Goal: Find contact information: Obtain details needed to contact an individual or organization

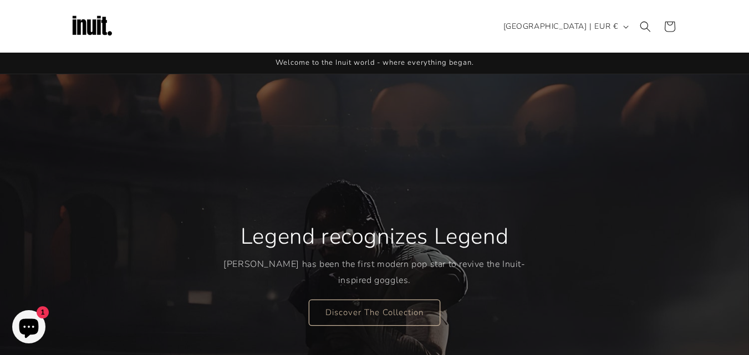
click at [95, 27] on img at bounding box center [92, 26] width 44 height 44
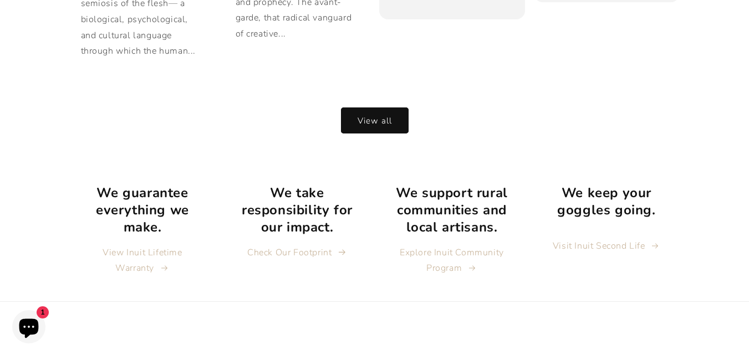
scroll to position [2344, 0]
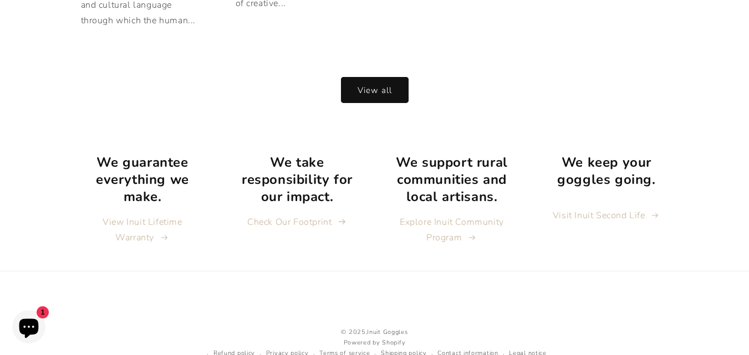
scroll to position [2344, 0]
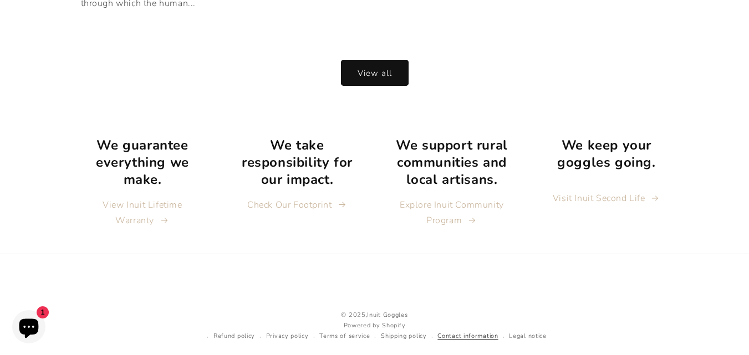
click at [471, 331] on link "Contact information" at bounding box center [467, 336] width 60 height 11
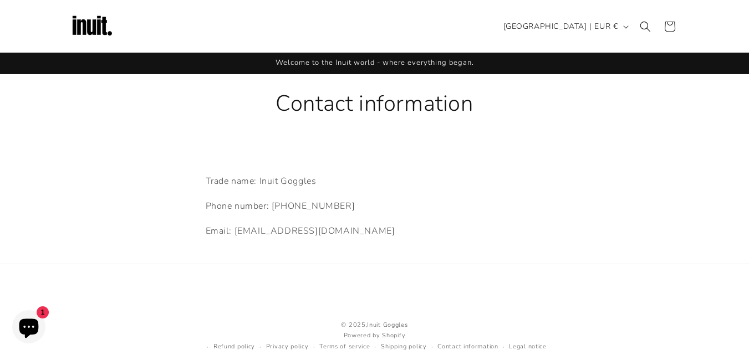
scroll to position [26, 0]
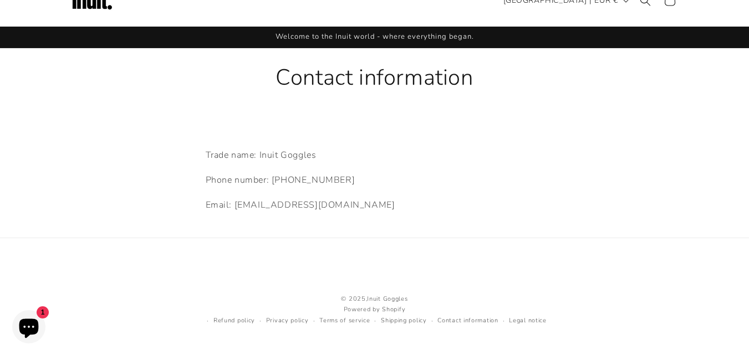
click at [301, 156] on p "Trade name: Inuit Goggles" at bounding box center [375, 155] width 338 height 16
drag, startPoint x: 301, startPoint y: 156, endPoint x: 272, endPoint y: 156, distance: 29.4
click at [272, 156] on p "Trade name: Inuit Goggles" at bounding box center [375, 155] width 338 height 16
copy p "Inuit Goggles"
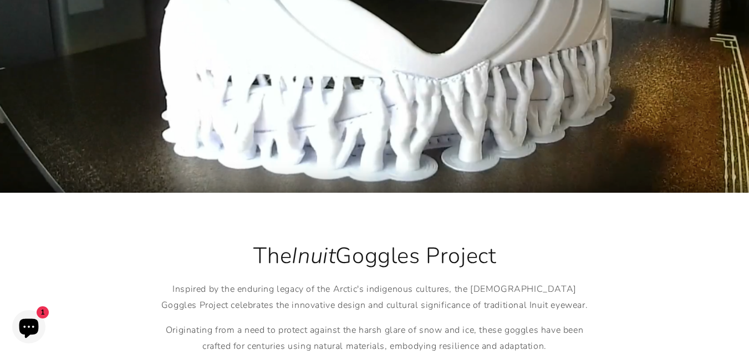
scroll to position [1718, 0]
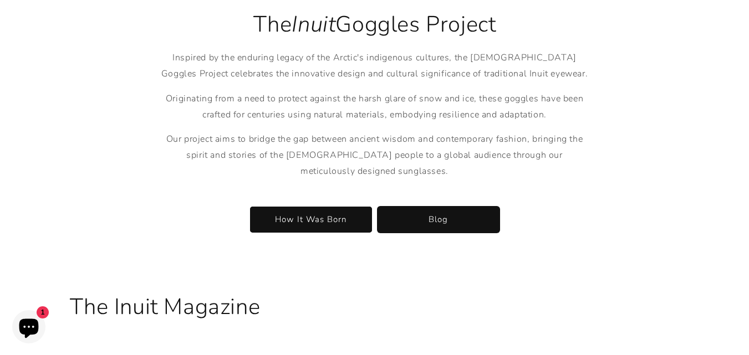
click at [439, 207] on link "Blog" at bounding box center [438, 220] width 122 height 26
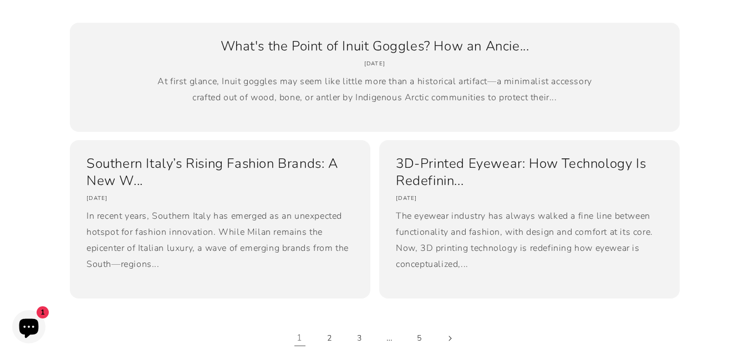
scroll to position [942, 0]
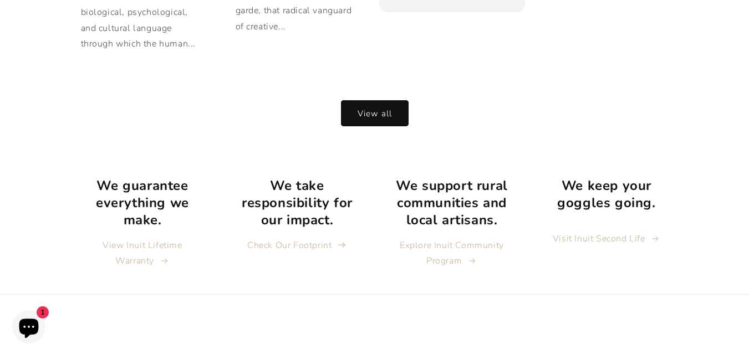
scroll to position [2344, 0]
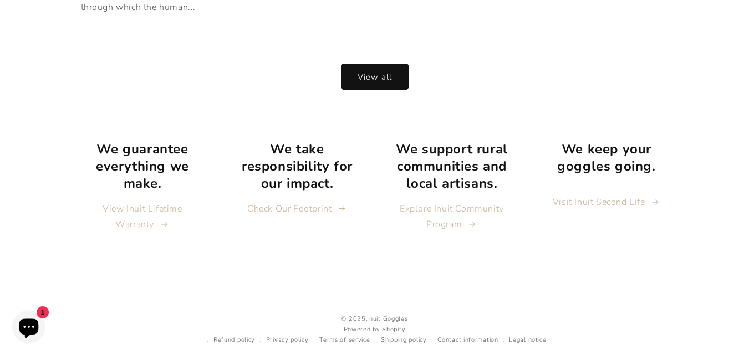
scroll to position [2344, 0]
